Goal: Check status: Check status

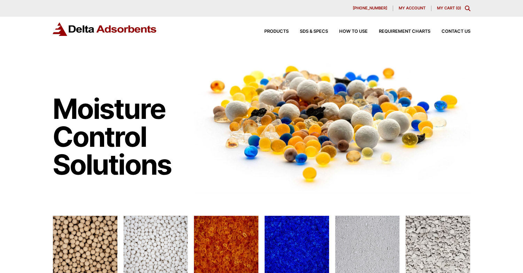
click at [466, 8] on icon "Toggle Modal Content" at bounding box center [468, 9] width 6 height 6
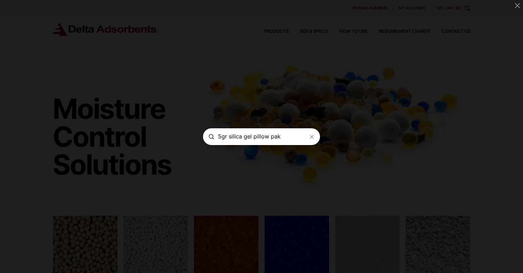
type input "5gr silica gel pillow pak"
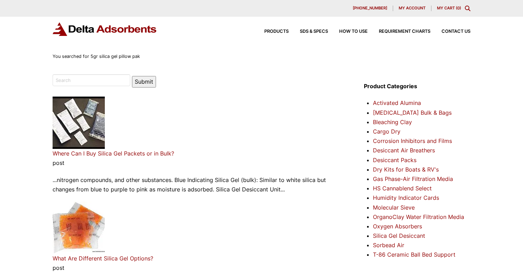
click at [75, 29] on img at bounding box center [105, 29] width 104 height 14
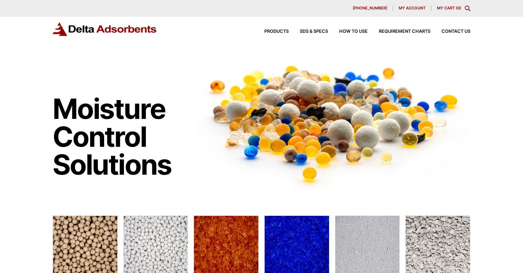
click at [408, 8] on span "My account" at bounding box center [412, 8] width 27 height 4
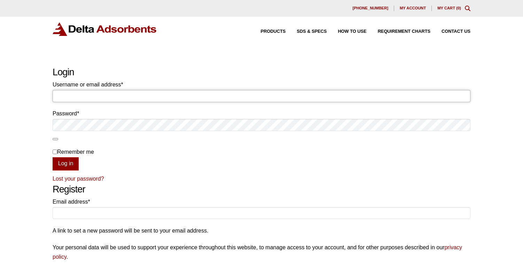
type input "oruaimi2@gmail.com"
click at [65, 163] on button "Log in" at bounding box center [66, 163] width 26 height 13
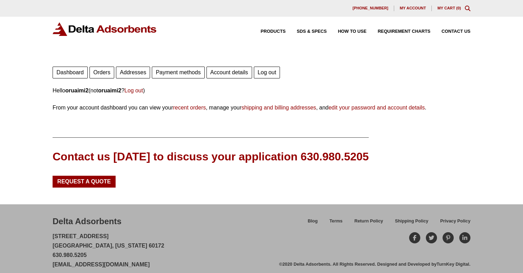
click at [102, 73] on link "Orders" at bounding box center [101, 73] width 25 height 12
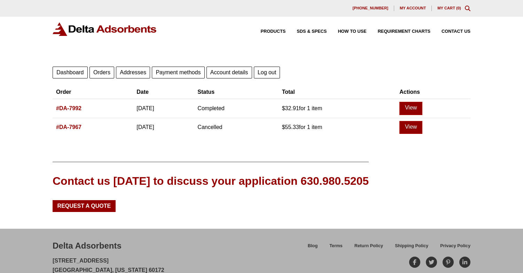
click at [66, 107] on link "#DA-7992" at bounding box center [68, 108] width 25 height 6
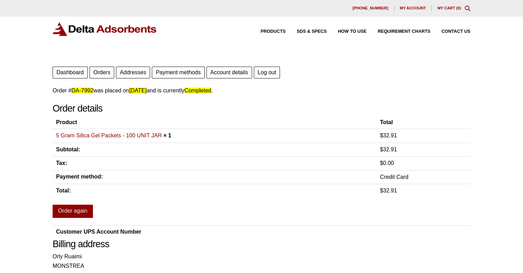
click at [90, 135] on link "5 Gram Silica Gel Packets - 100 UNIT JAR" at bounding box center [109, 135] width 106 height 6
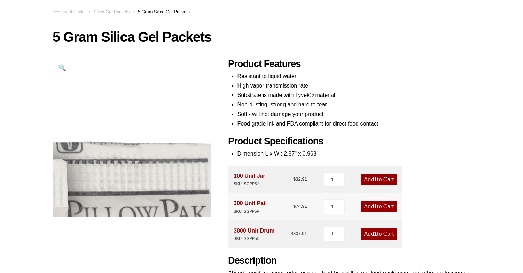
scroll to position [47, 0]
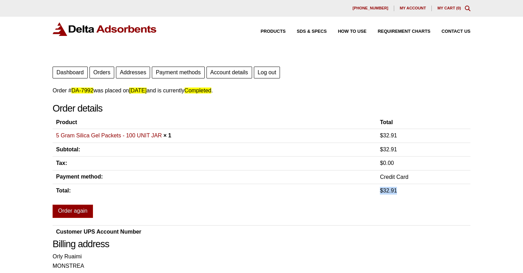
drag, startPoint x: 398, startPoint y: 190, endPoint x: 378, endPoint y: 188, distance: 20.7
click at [378, 188] on td "$ 32.91" at bounding box center [423, 191] width 94 height 14
copy span "$ 32.91"
click at [147, 135] on link "5 Gram Silica Gel Packets - 100 UNIT JAR" at bounding box center [109, 135] width 106 height 6
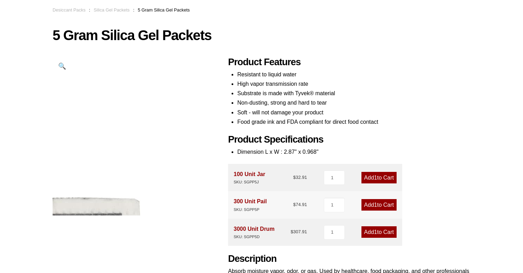
scroll to position [64, 0]
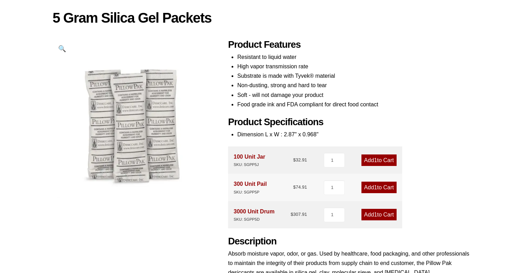
click at [418, 38] on div "5 Gram Silica Gel Packets 🔍 Product Features Resistant to liquid water High vap…" at bounding box center [262, 158] width 418 height 297
